Goal: Find specific page/section: Find specific page/section

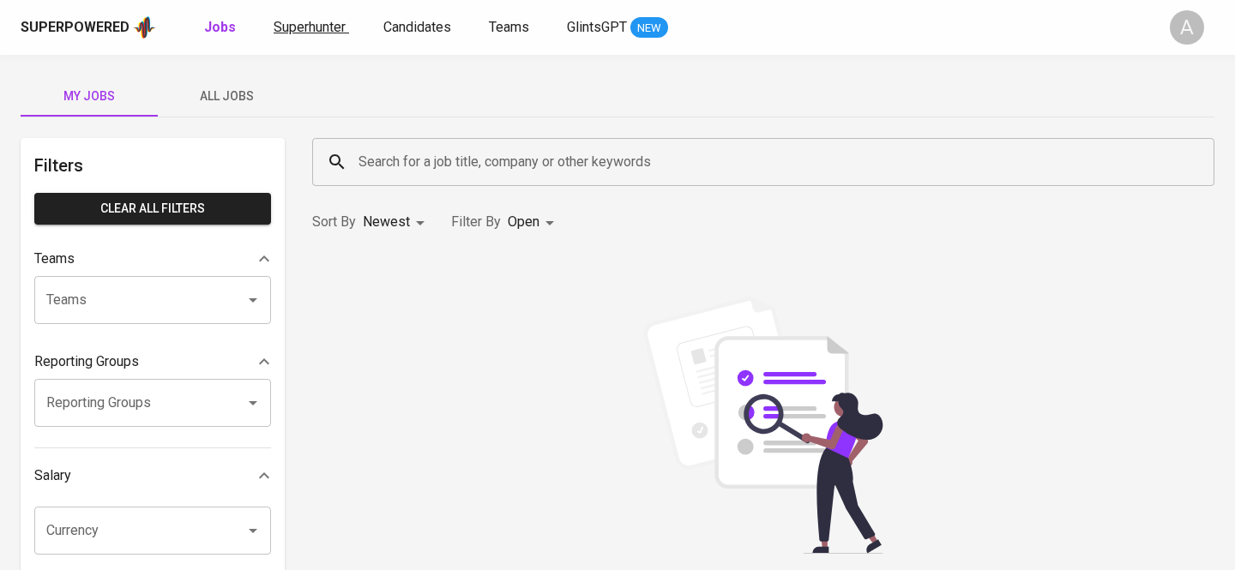
click at [282, 27] on span "Superhunter" at bounding box center [310, 27] width 72 height 16
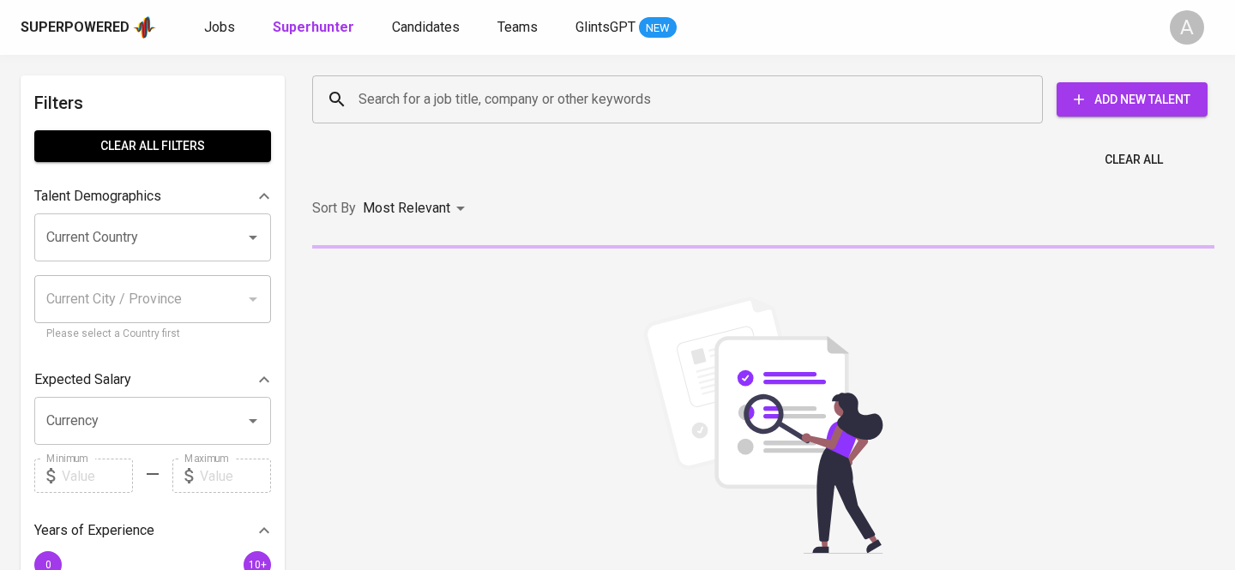
click at [485, 103] on input "Search for a job title, company or other keywords" at bounding box center [681, 99] width 655 height 33
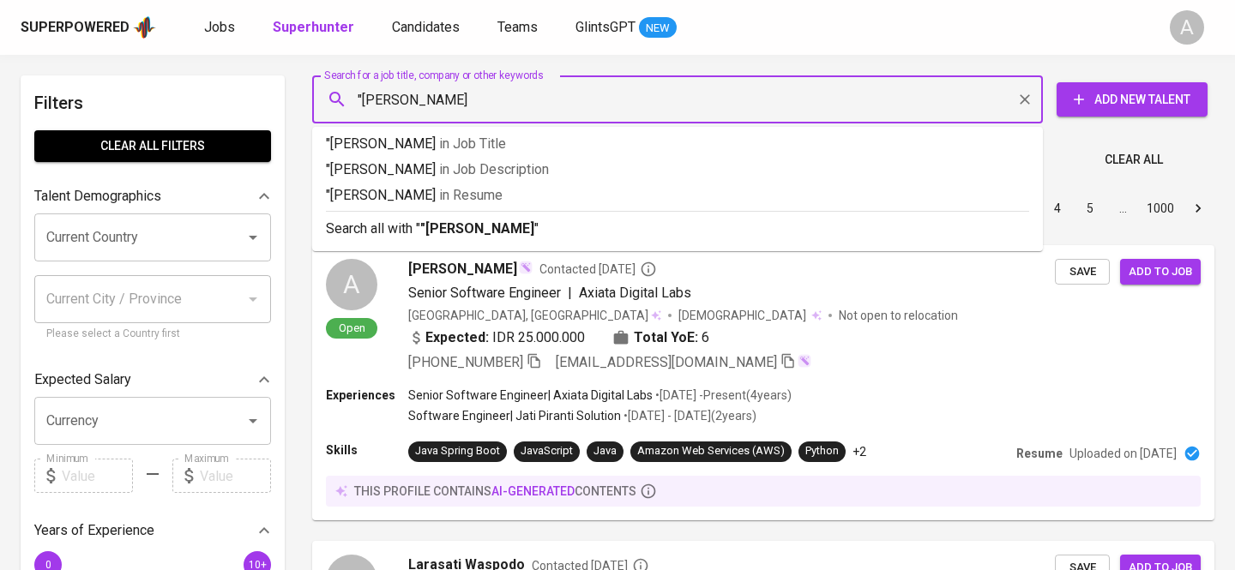
type input ""[PERSON_NAME]""
